Goal: Navigation & Orientation: Find specific page/section

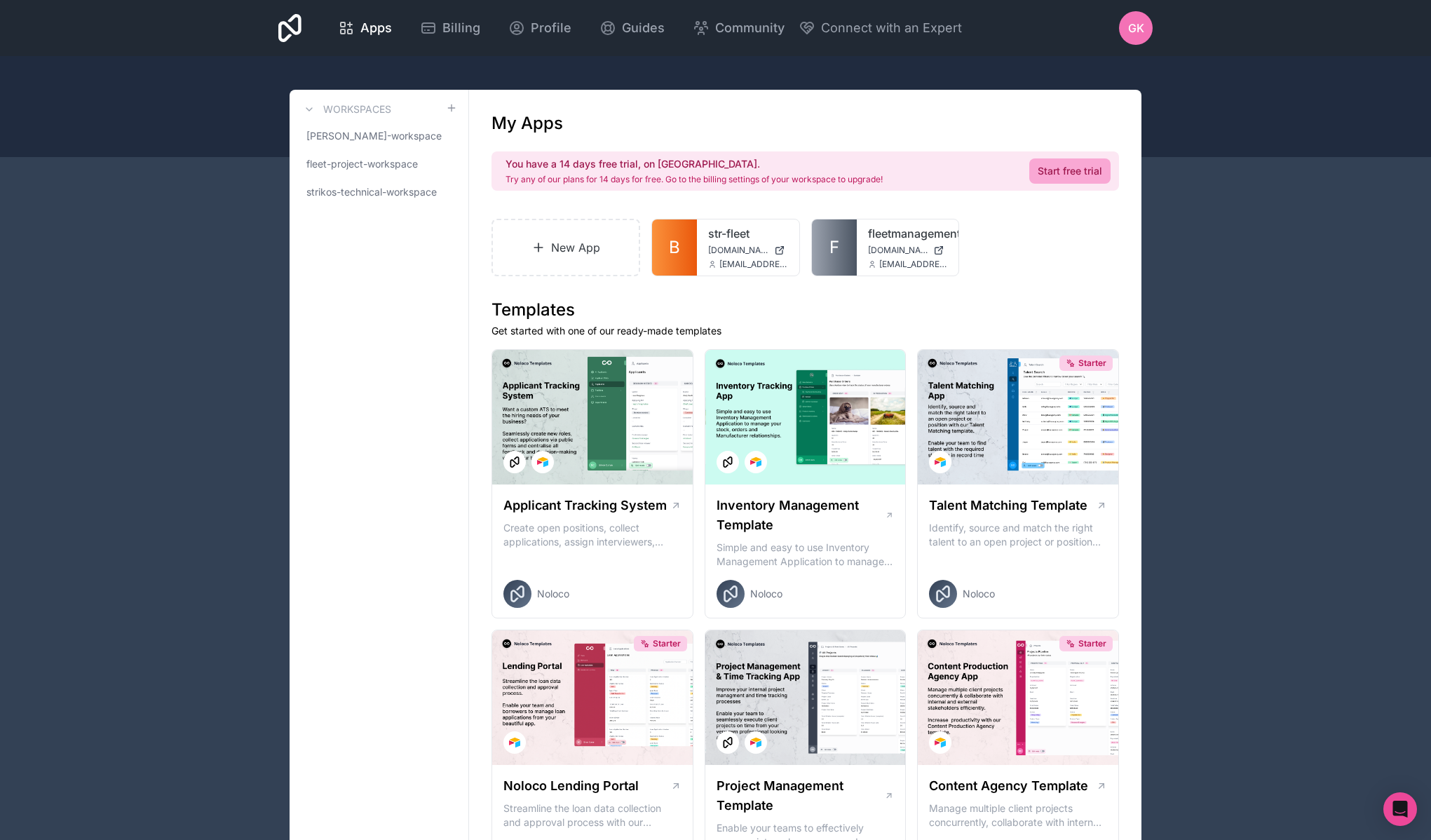
click at [390, 139] on span "[PERSON_NAME]-workspace" at bounding box center [370, 136] width 128 height 14
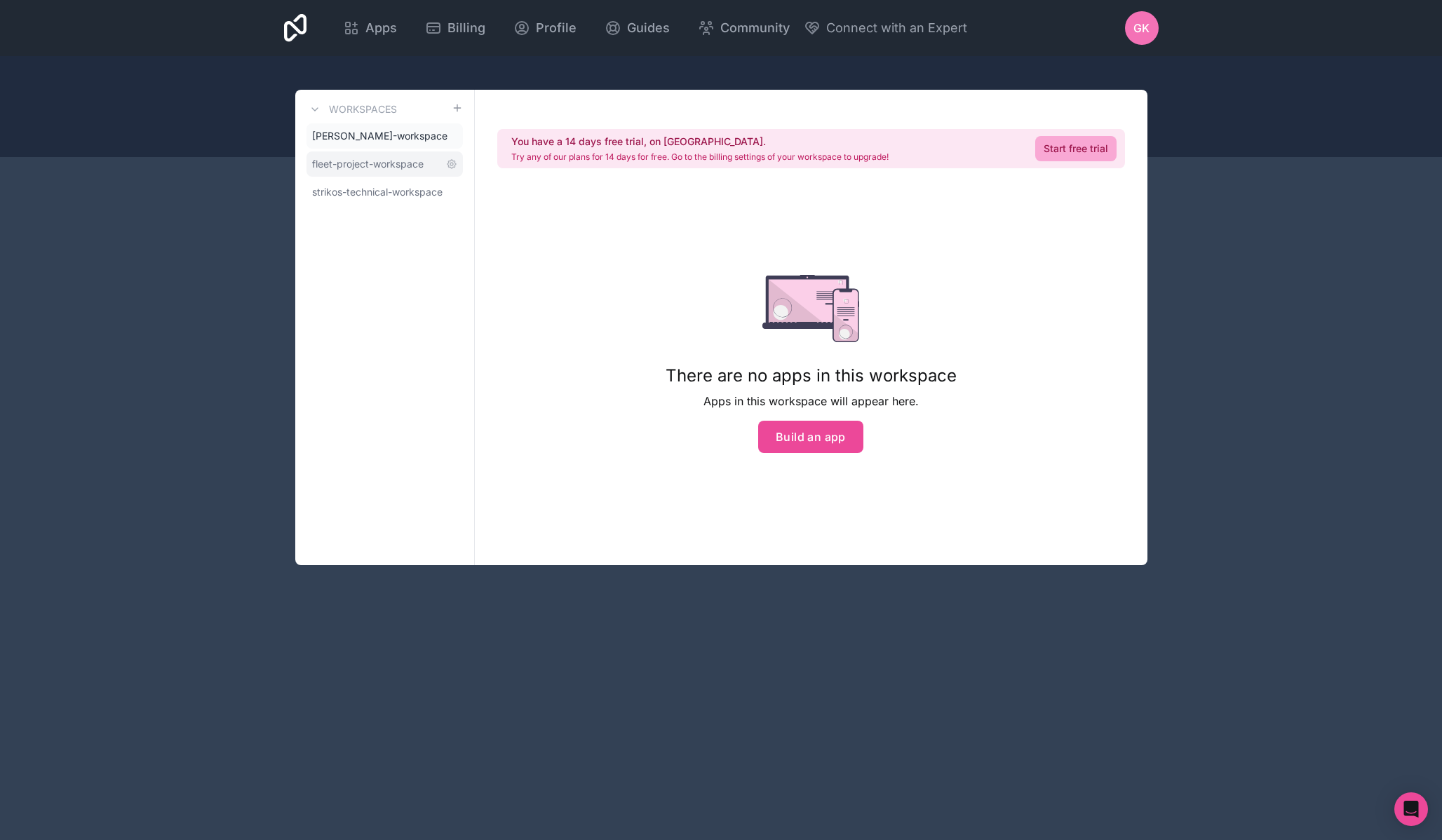
click at [371, 158] on span "fleet-project-workspace" at bounding box center [368, 164] width 111 height 14
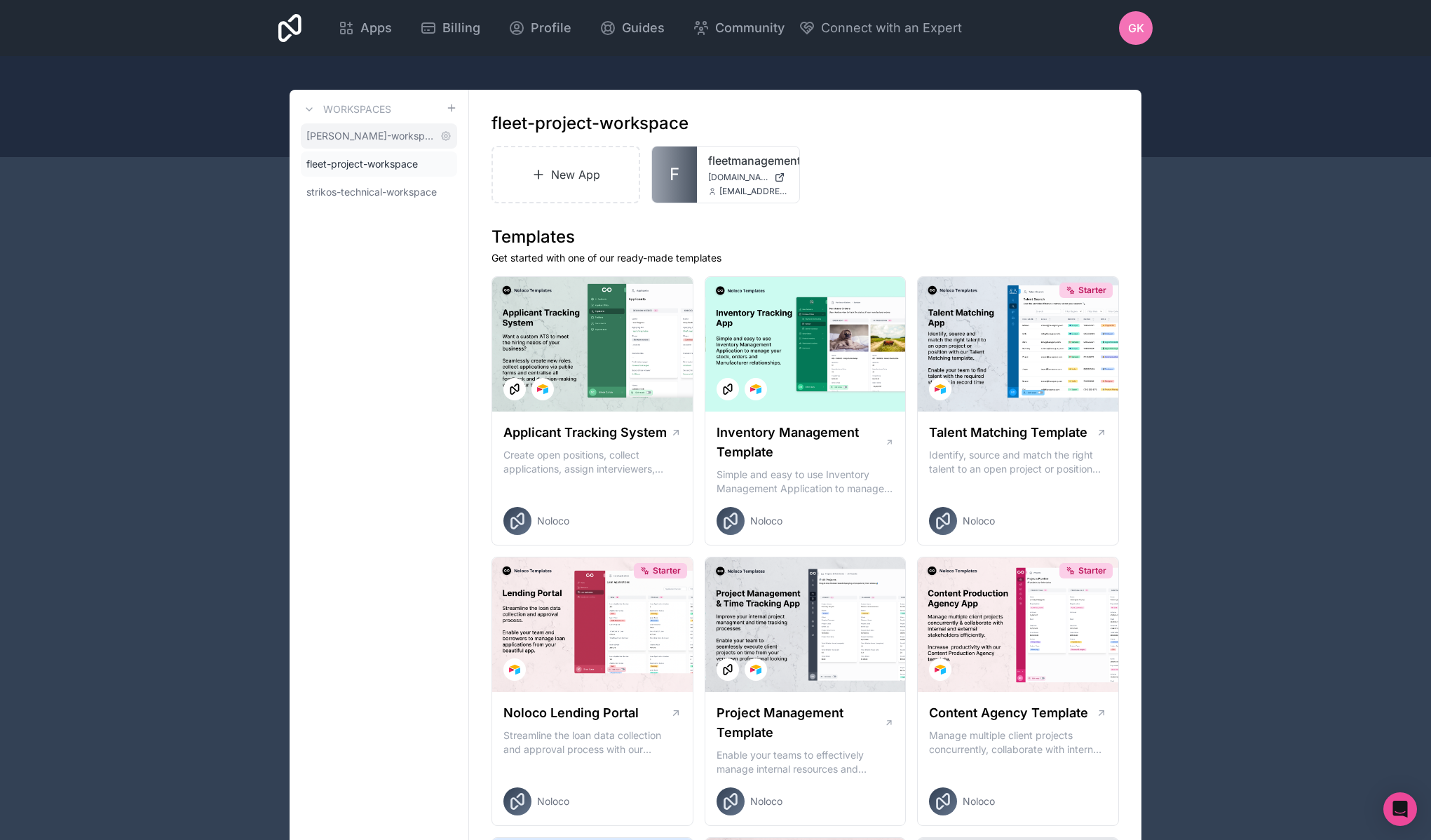
click at [381, 138] on span "[PERSON_NAME]-workspace" at bounding box center [370, 136] width 128 height 14
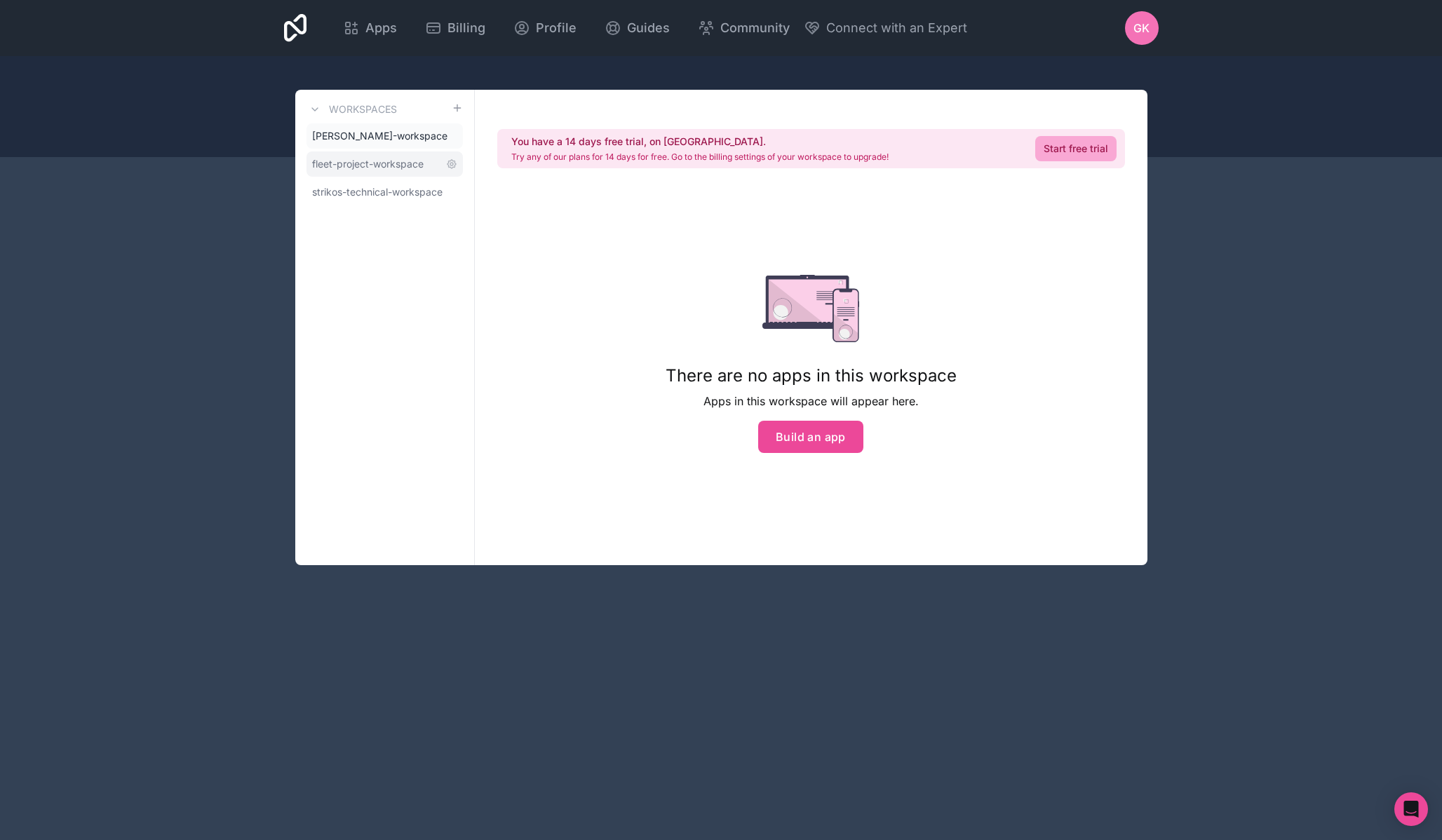
click at [375, 154] on link "fleet-project-workspace" at bounding box center [385, 164] width 156 height 25
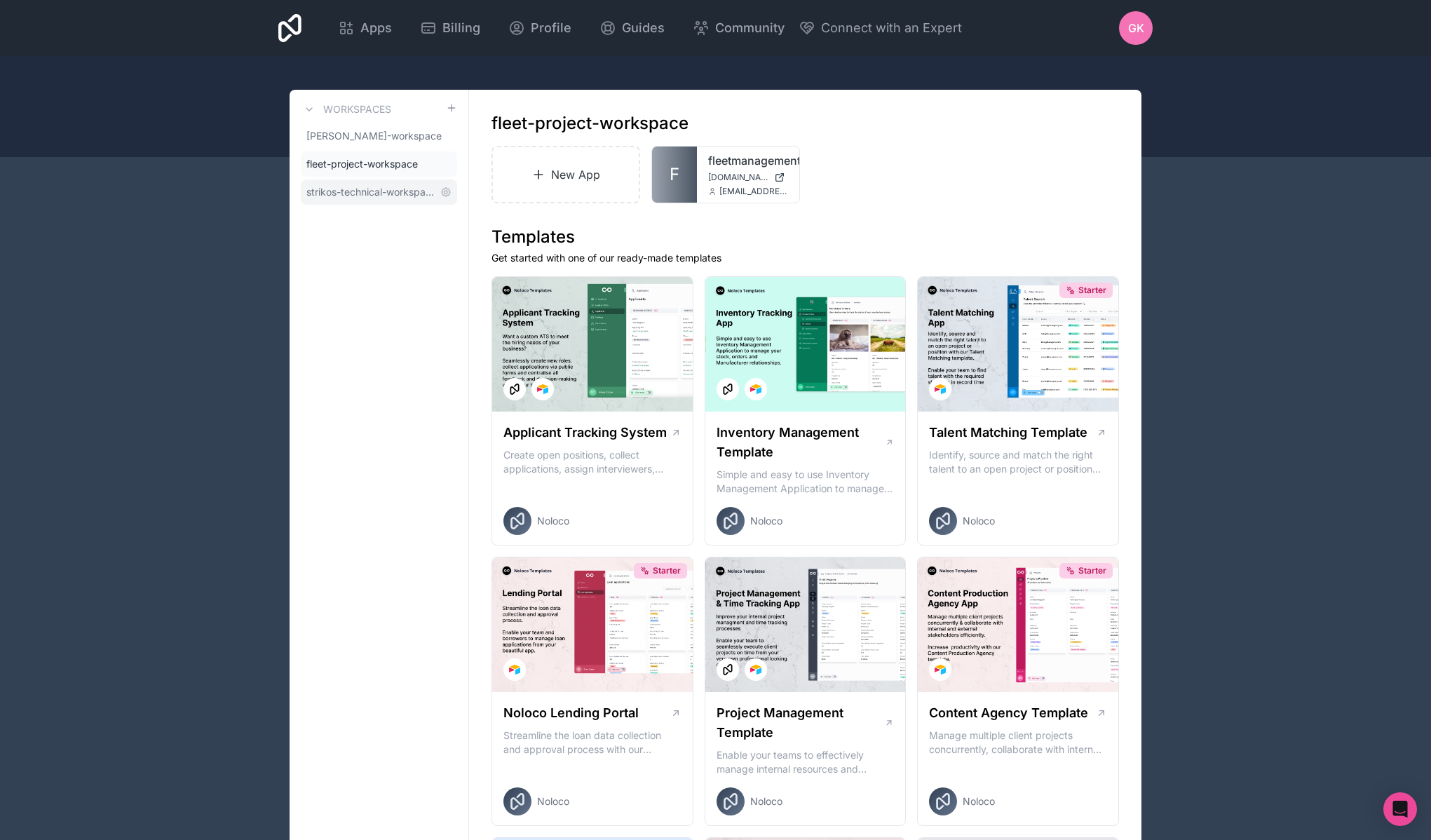
click at [377, 190] on span "strikos-technical-workspace" at bounding box center [370, 192] width 128 height 14
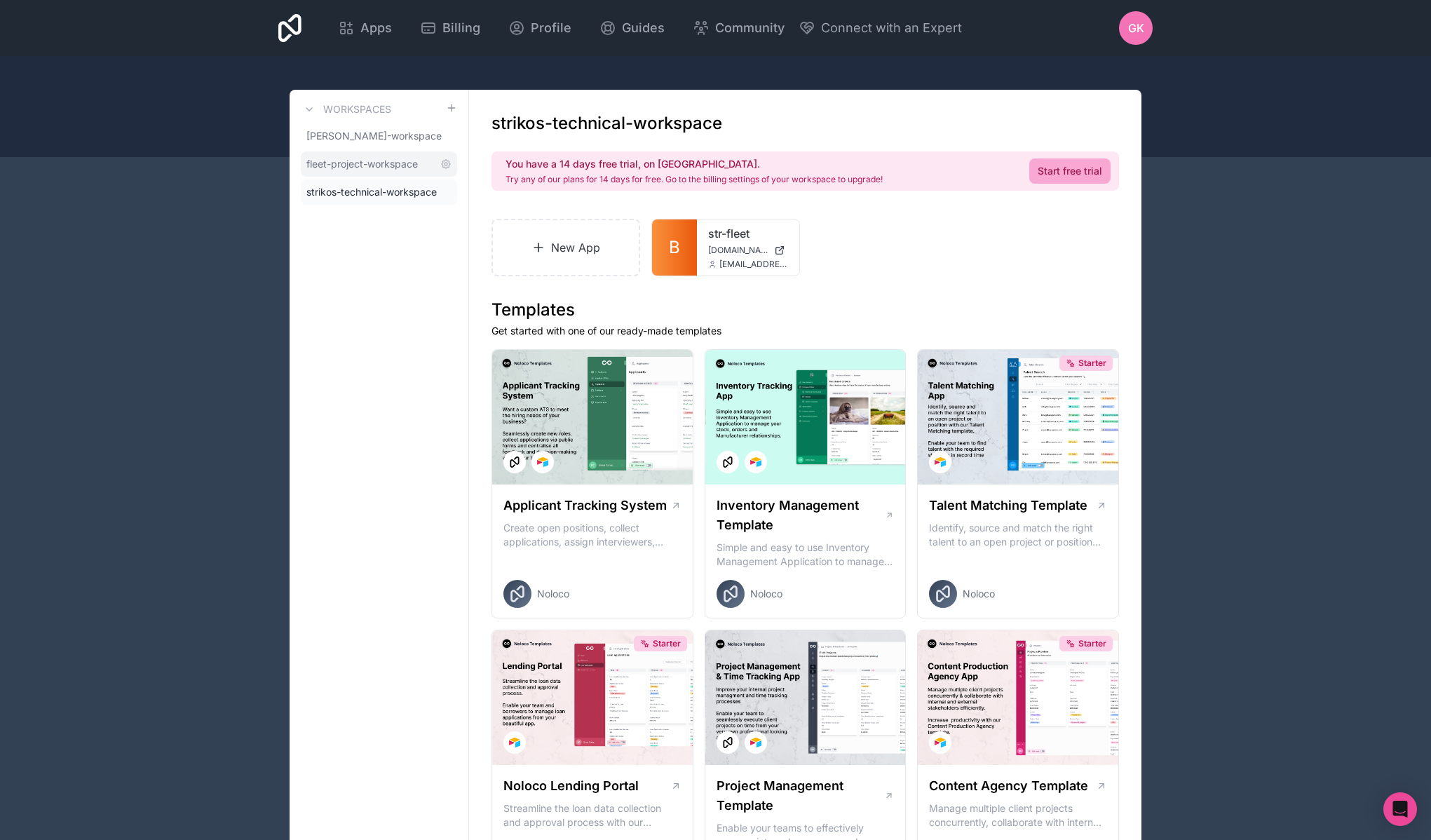
click at [381, 174] on link "fleet-project-workspace" at bounding box center [379, 164] width 156 height 25
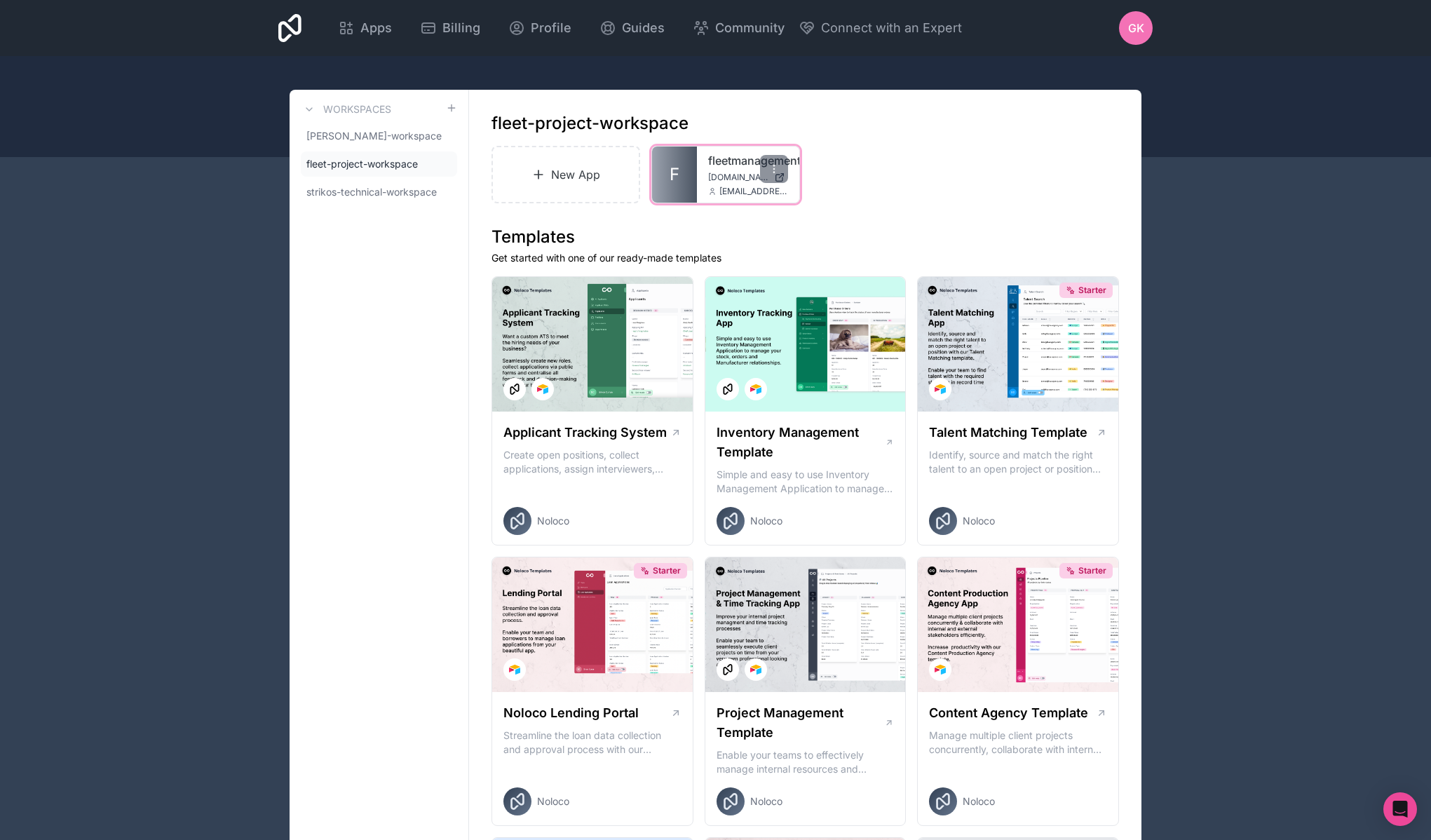
click at [748, 163] on link "fleetmanagementapp" at bounding box center [749, 161] width 80 height 17
